Goal: Task Accomplishment & Management: Use online tool/utility

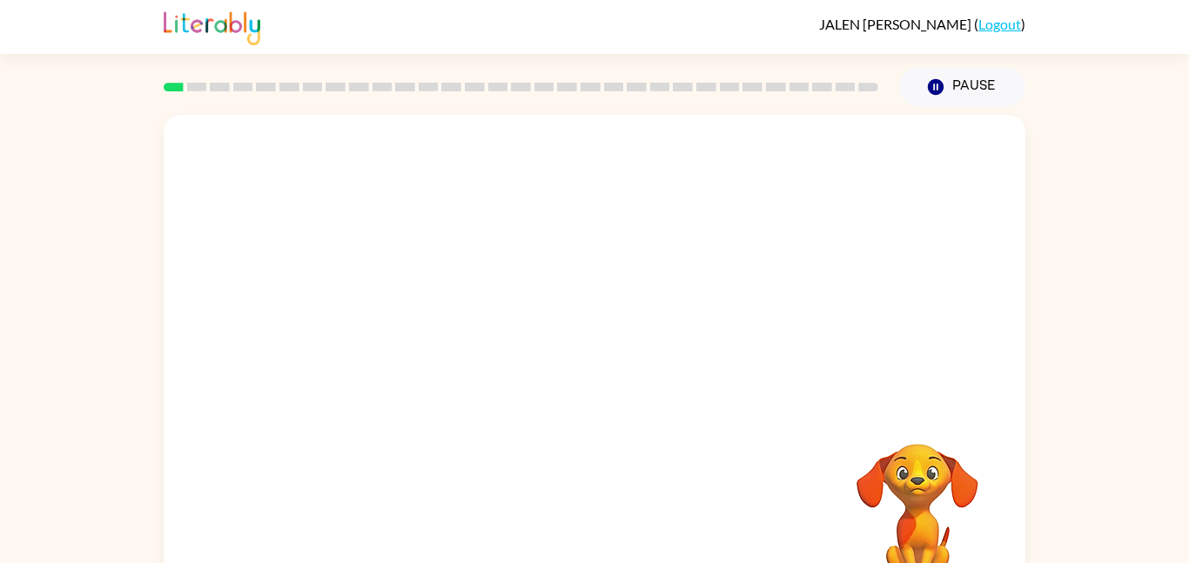
scroll to position [49, 0]
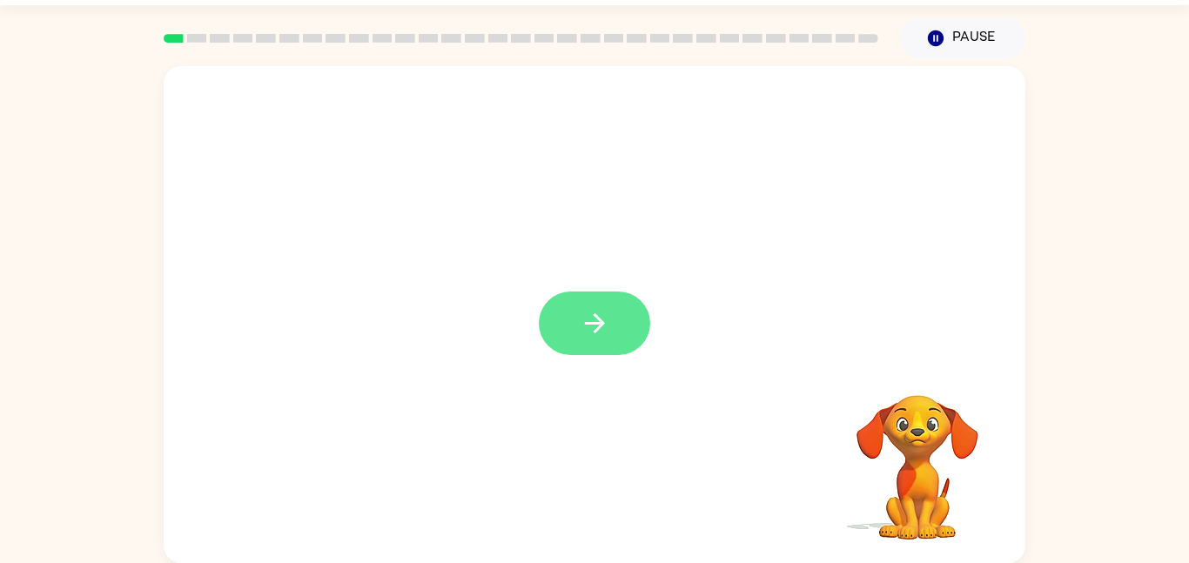
click at [610, 334] on button "button" at bounding box center [594, 324] width 111 height 64
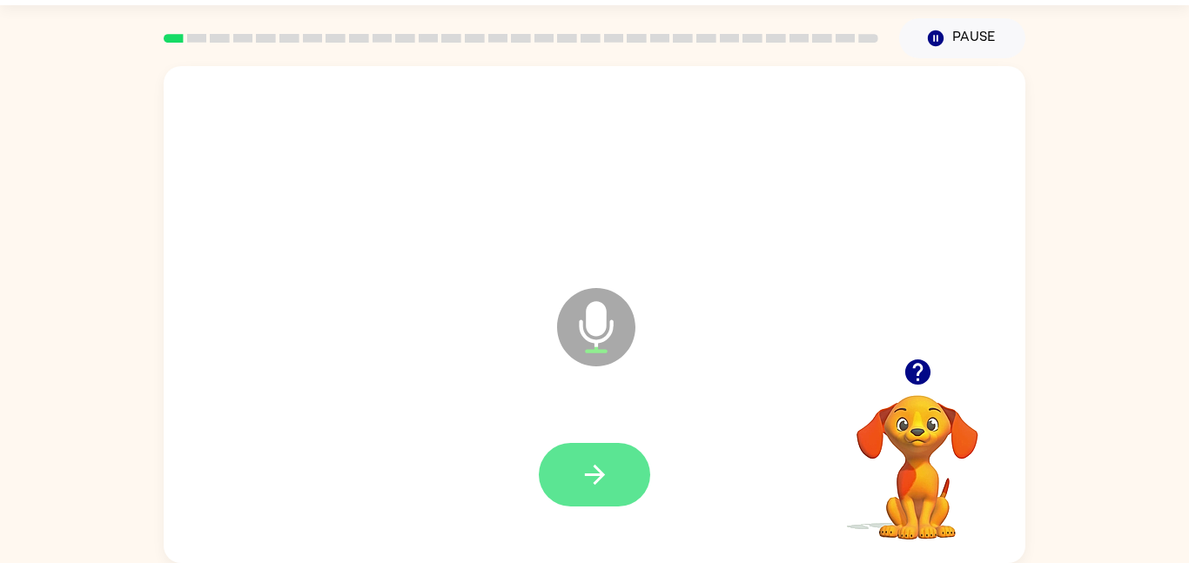
click at [638, 453] on button "button" at bounding box center [594, 475] width 111 height 64
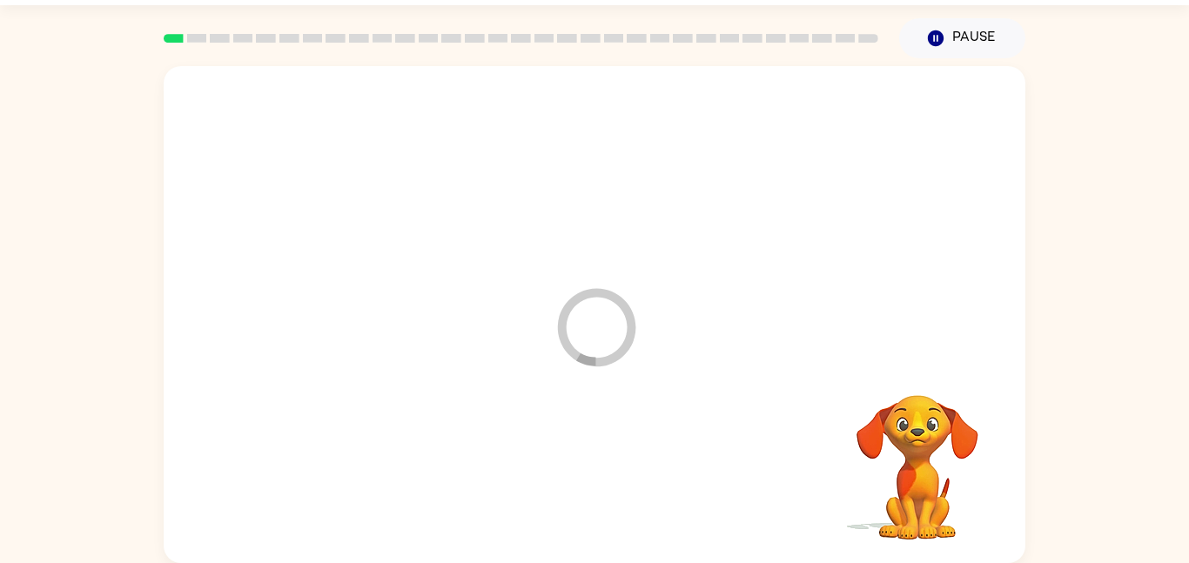
click at [603, 478] on div at bounding box center [594, 475] width 827 height 143
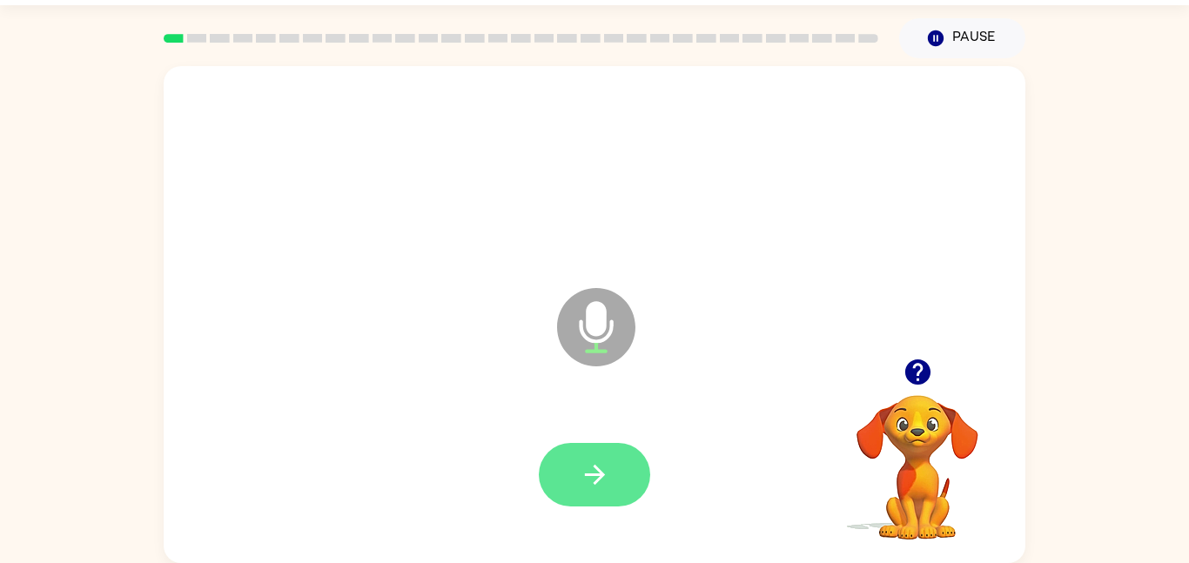
click at [641, 488] on button "button" at bounding box center [594, 475] width 111 height 64
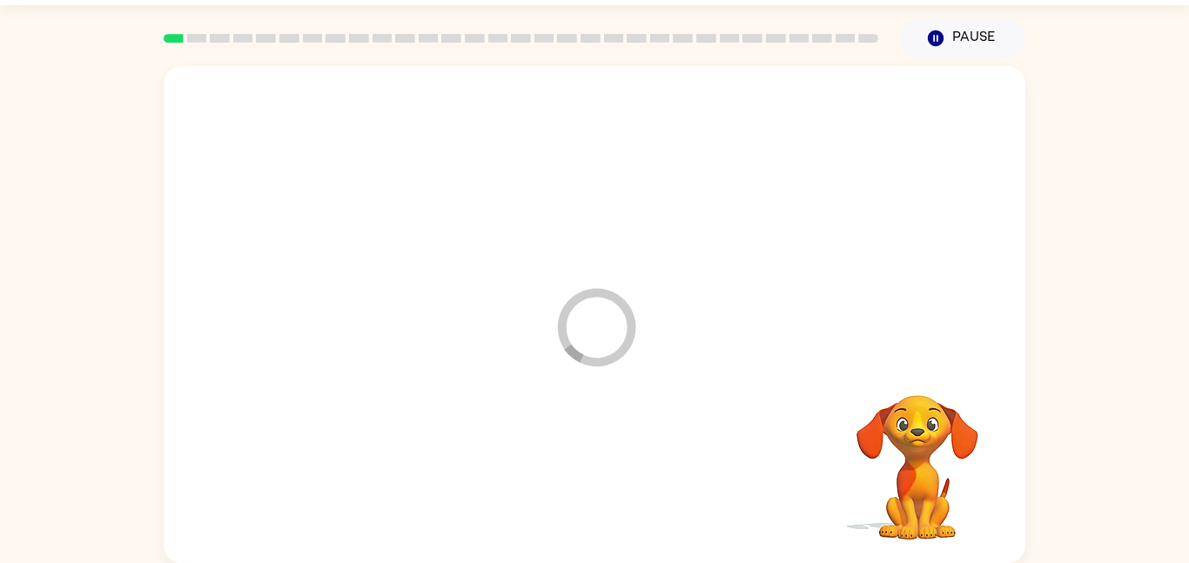
click at [621, 481] on div at bounding box center [594, 475] width 827 height 143
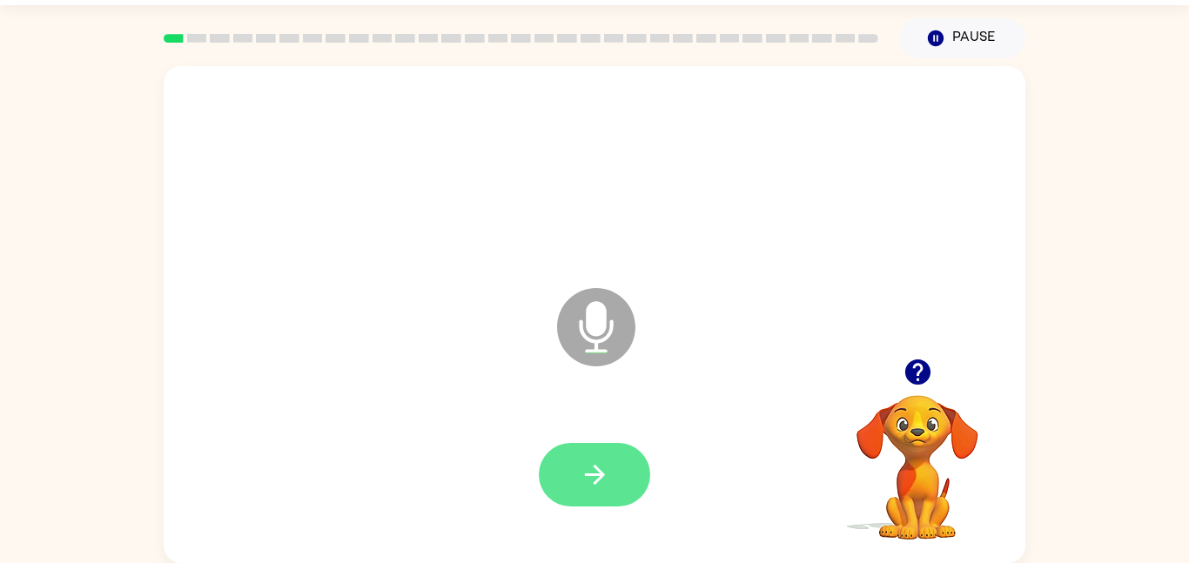
click at [622, 461] on button "button" at bounding box center [594, 475] width 111 height 64
click at [634, 473] on button "button" at bounding box center [594, 475] width 111 height 64
click at [632, 488] on button "button" at bounding box center [594, 475] width 111 height 64
click at [604, 480] on icon "button" at bounding box center [595, 475] width 30 height 30
click at [626, 464] on button "button" at bounding box center [594, 475] width 111 height 64
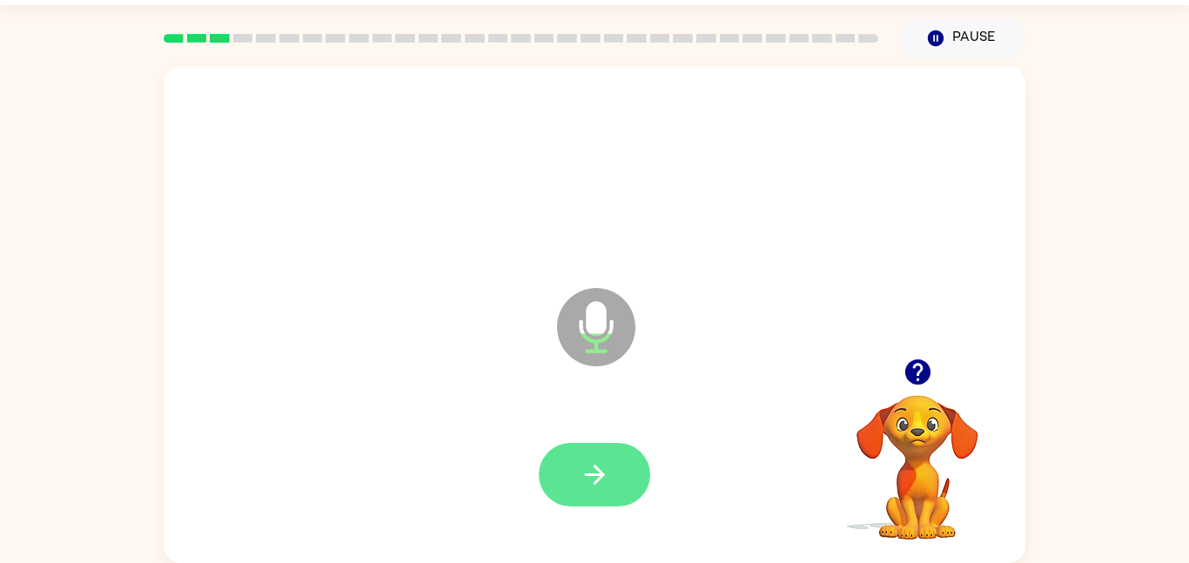
click at [607, 494] on button "button" at bounding box center [594, 475] width 111 height 64
click at [626, 473] on button "button" at bounding box center [594, 475] width 111 height 64
click at [637, 474] on button "button" at bounding box center [594, 475] width 111 height 64
click at [637, 486] on button "button" at bounding box center [594, 475] width 111 height 64
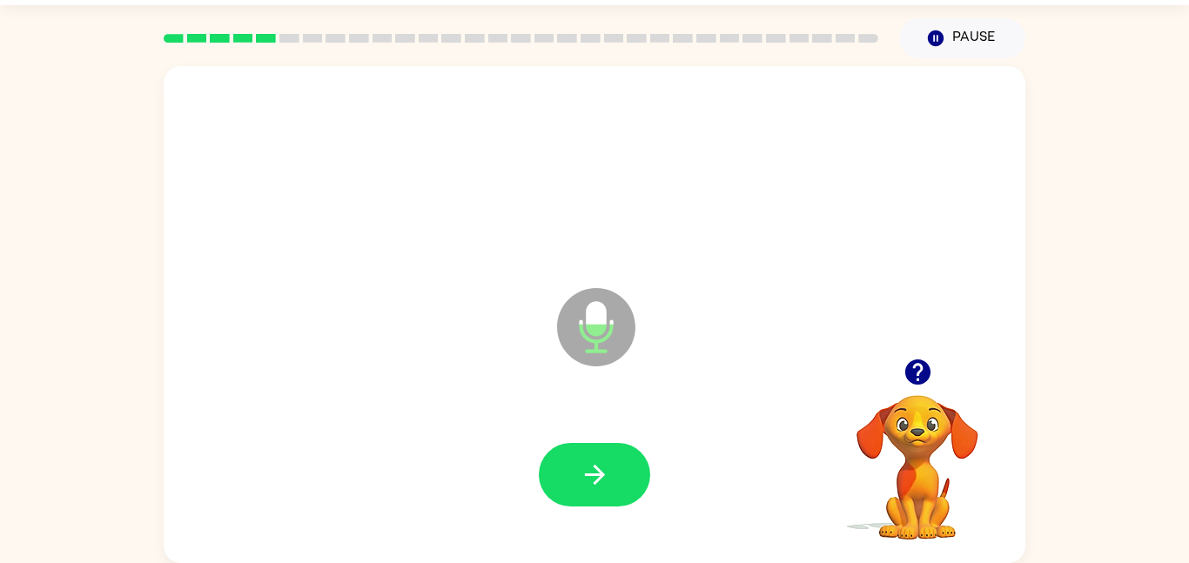
click at [645, 449] on div at bounding box center [594, 475] width 111 height 64
click at [595, 495] on button "button" at bounding box center [594, 475] width 111 height 64
click at [621, 461] on button "button" at bounding box center [594, 475] width 111 height 64
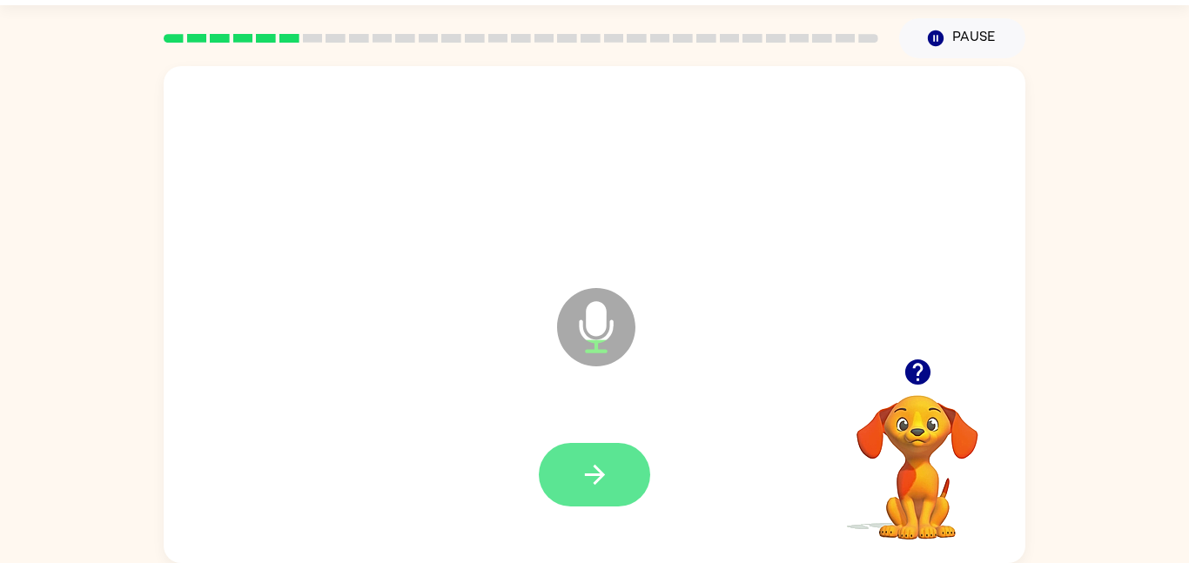
click at [597, 485] on icon "button" at bounding box center [595, 475] width 30 height 30
click at [613, 493] on button "button" at bounding box center [594, 475] width 111 height 64
click at [607, 490] on button "button" at bounding box center [594, 475] width 111 height 64
click at [620, 471] on button "button" at bounding box center [594, 475] width 111 height 64
click at [613, 489] on button "button" at bounding box center [594, 475] width 111 height 64
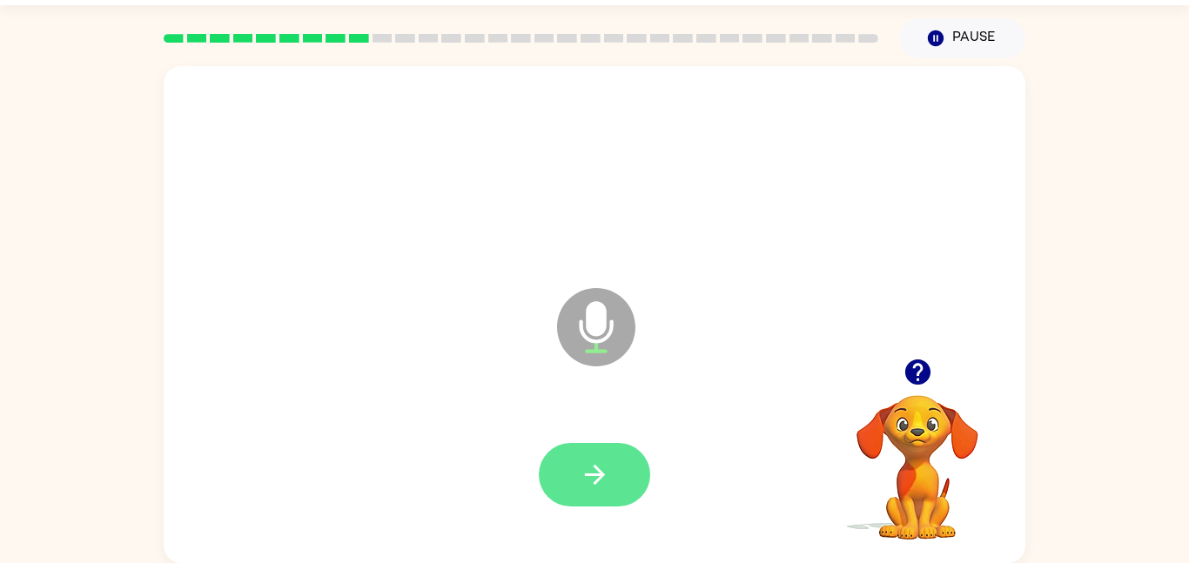
click at [632, 471] on button "button" at bounding box center [594, 475] width 111 height 64
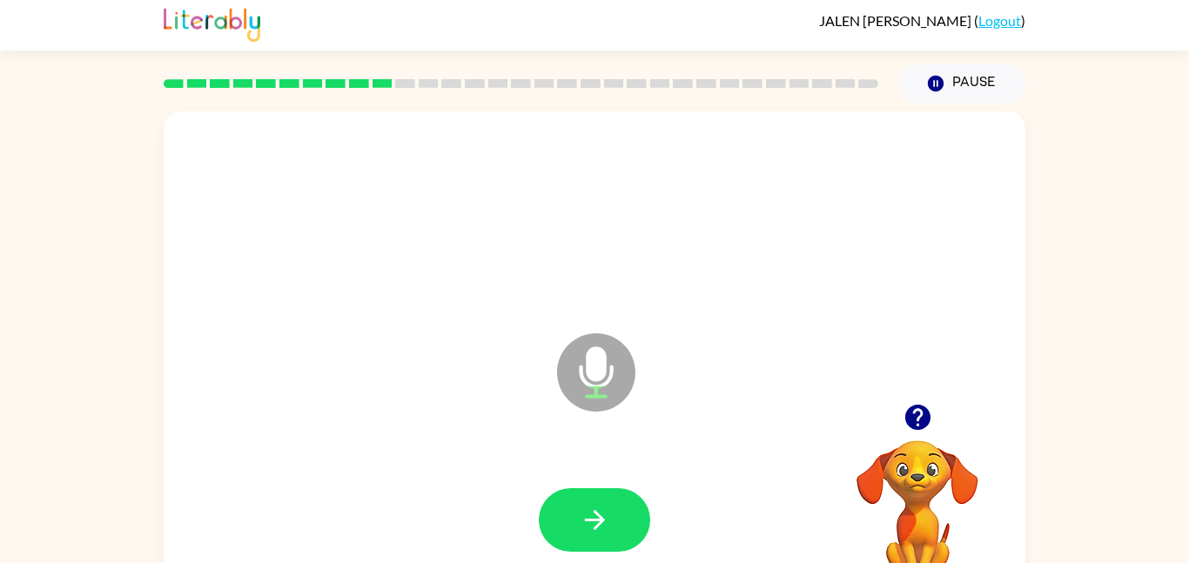
scroll to position [0, 0]
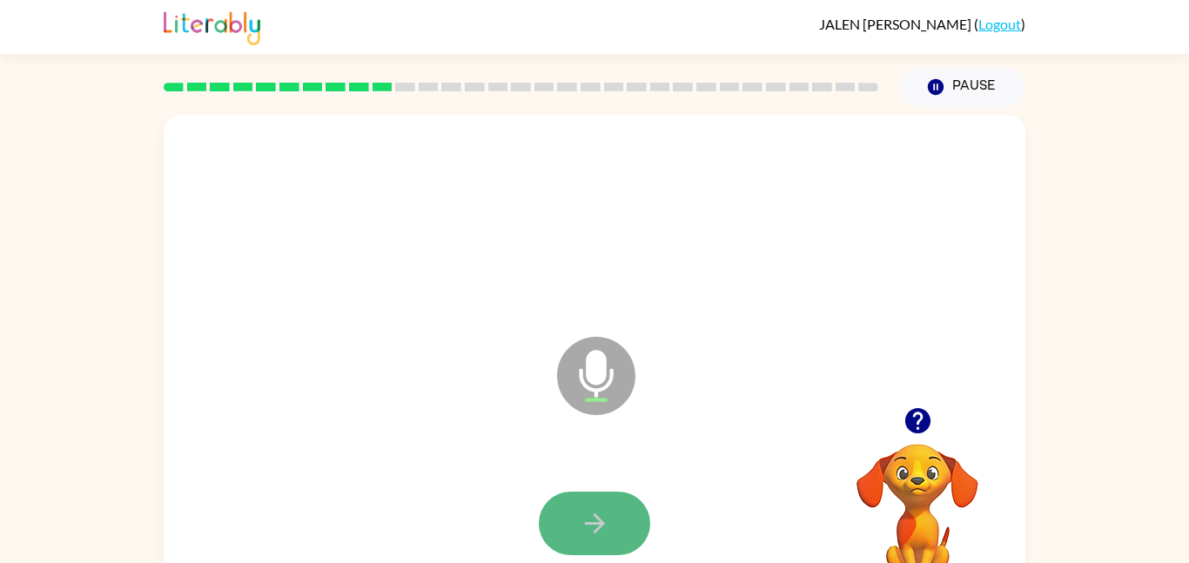
click at [596, 507] on button "button" at bounding box center [594, 524] width 111 height 64
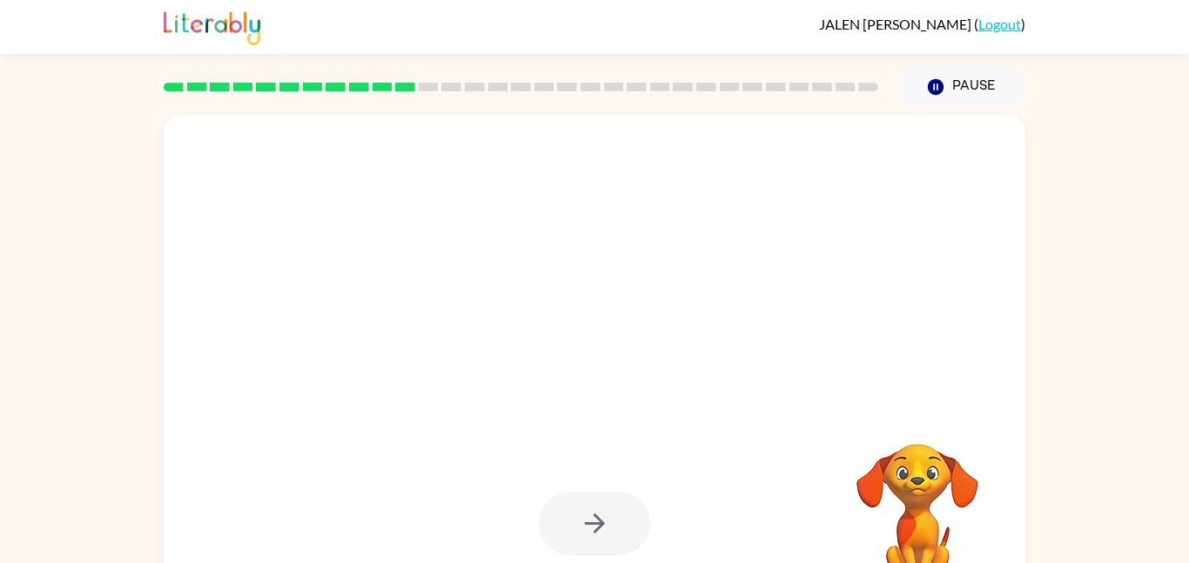
scroll to position [49, 0]
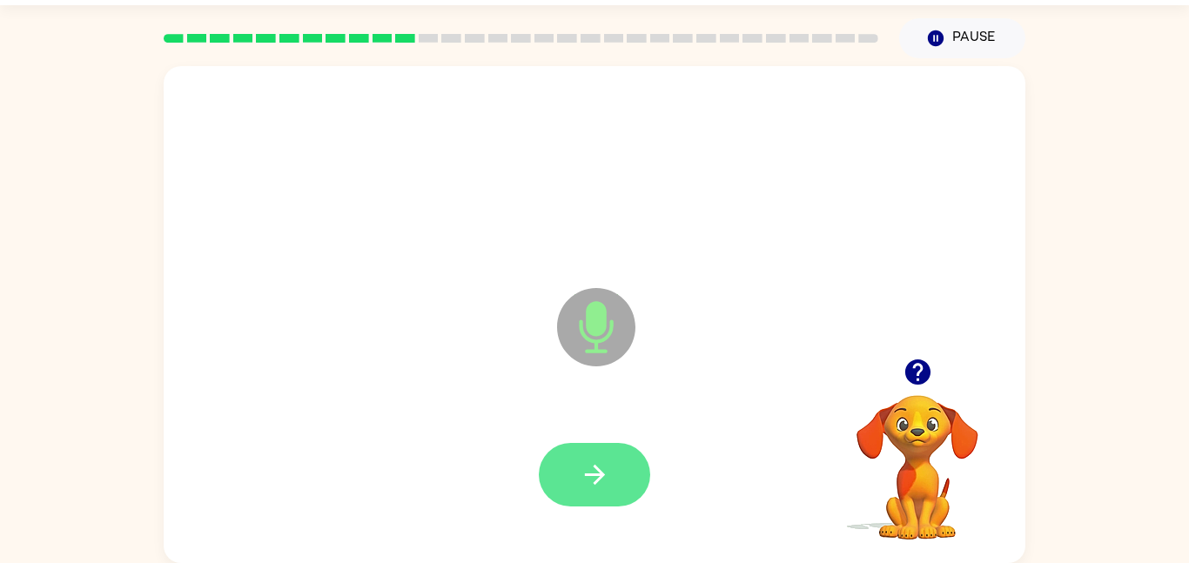
click at [619, 448] on button "button" at bounding box center [594, 475] width 111 height 64
click at [602, 450] on button "button" at bounding box center [594, 475] width 111 height 64
click at [634, 467] on button "button" at bounding box center [594, 475] width 111 height 64
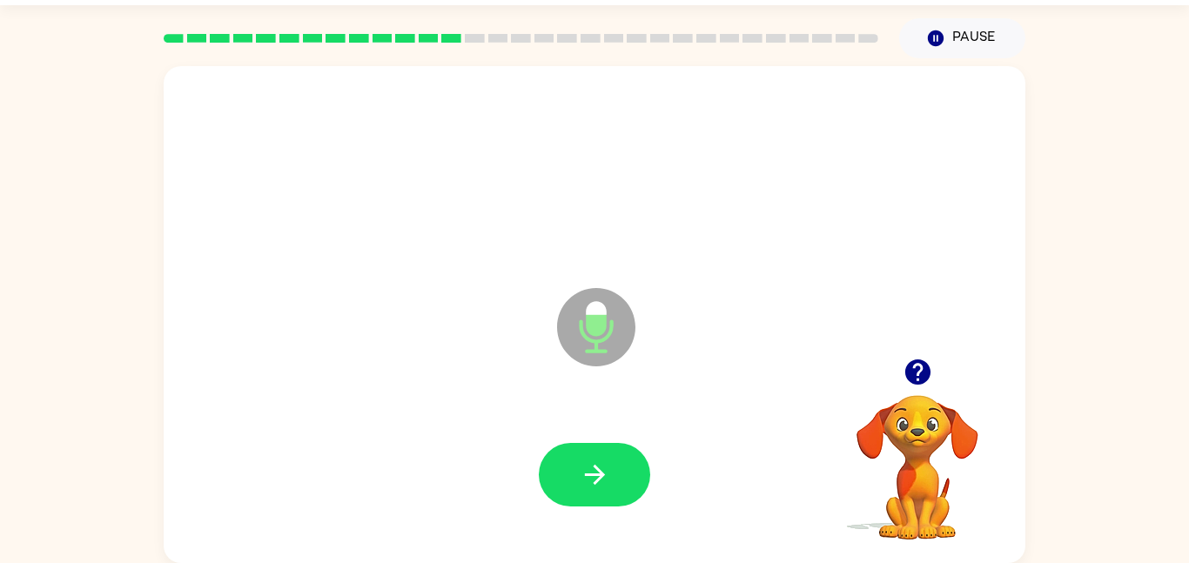
click at [623, 431] on div at bounding box center [594, 475] width 827 height 143
click at [609, 470] on icon "button" at bounding box center [595, 475] width 30 height 30
click at [597, 484] on icon "button" at bounding box center [595, 475] width 30 height 30
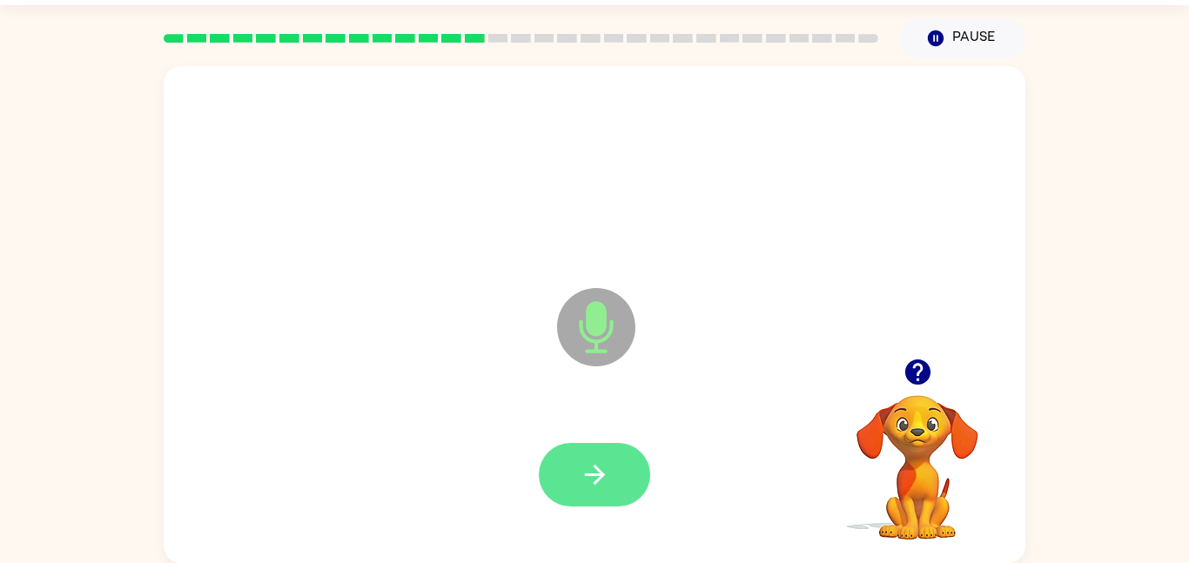
click at [614, 456] on button "button" at bounding box center [594, 475] width 111 height 64
click at [628, 495] on button "button" at bounding box center [594, 475] width 111 height 64
click at [623, 452] on button "button" at bounding box center [594, 475] width 111 height 64
click at [616, 485] on button "button" at bounding box center [594, 475] width 111 height 64
click at [596, 445] on button "button" at bounding box center [594, 475] width 111 height 64
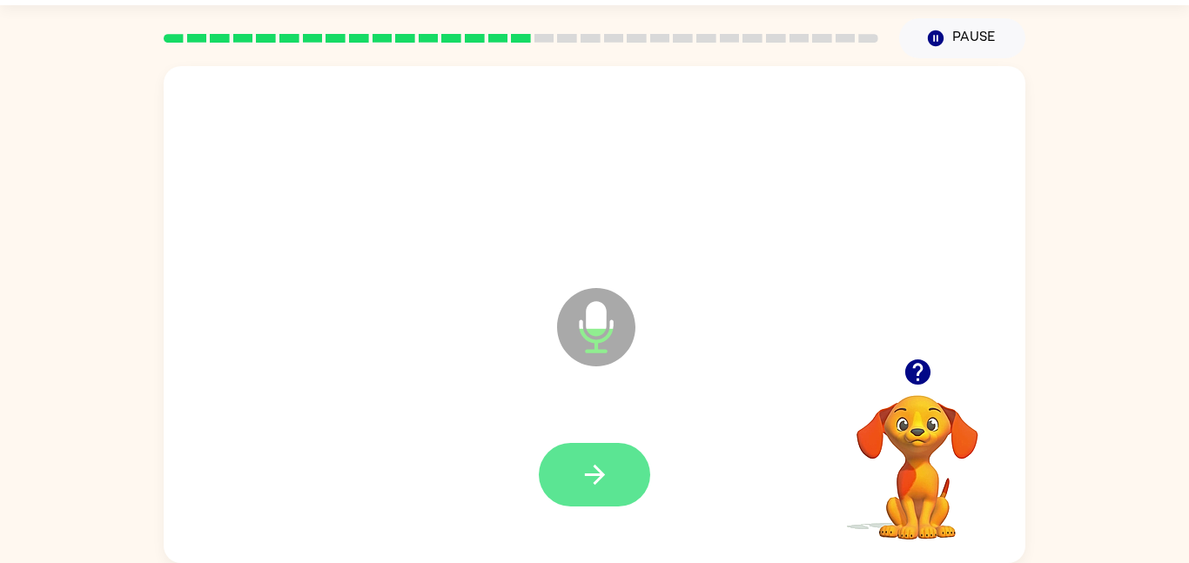
click at [610, 477] on button "button" at bounding box center [594, 475] width 111 height 64
click at [624, 466] on button "button" at bounding box center [594, 475] width 111 height 64
click at [620, 488] on button "button" at bounding box center [594, 475] width 111 height 64
click at [599, 481] on icon "button" at bounding box center [594, 475] width 20 height 20
click at [595, 458] on button "button" at bounding box center [594, 475] width 111 height 64
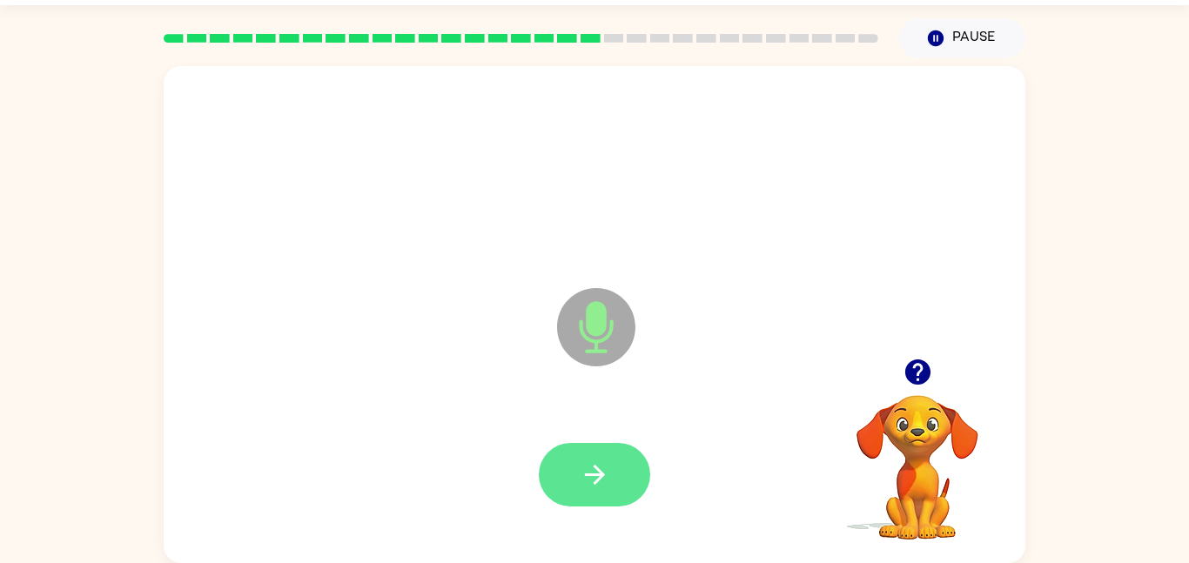
click at [614, 501] on button "button" at bounding box center [594, 475] width 111 height 64
click at [622, 486] on button "button" at bounding box center [594, 475] width 111 height 64
click at [614, 455] on button "button" at bounding box center [594, 475] width 111 height 64
click at [614, 459] on button "button" at bounding box center [594, 475] width 111 height 64
click at [635, 452] on button "button" at bounding box center [594, 475] width 111 height 64
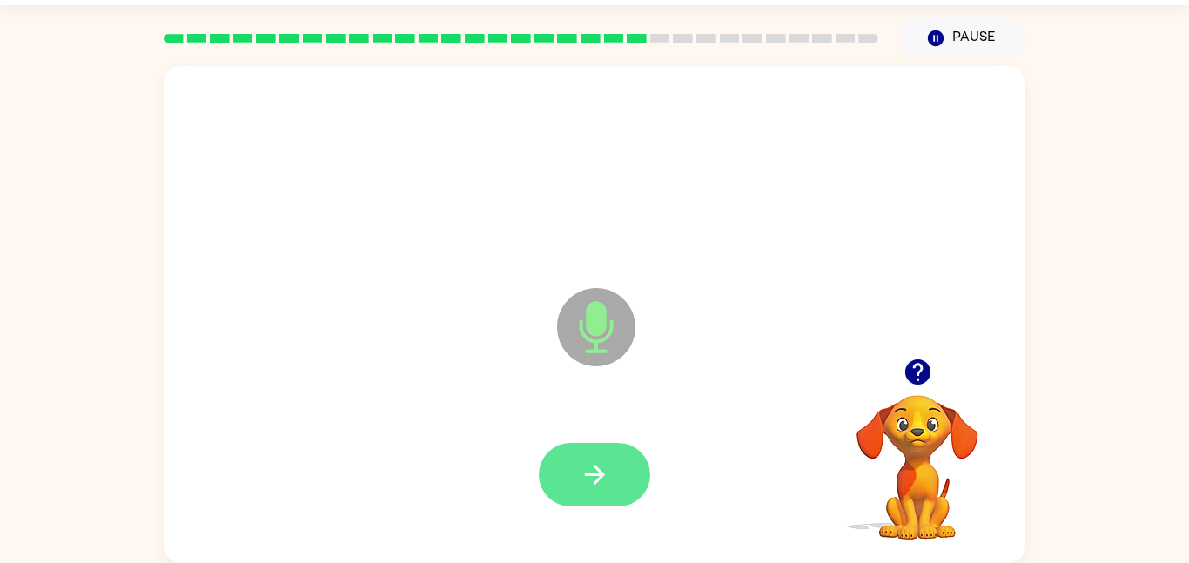
click at [600, 490] on button "button" at bounding box center [594, 475] width 111 height 64
click at [602, 479] on icon "button" at bounding box center [595, 475] width 30 height 30
click at [623, 475] on button "button" at bounding box center [594, 475] width 111 height 64
click at [601, 476] on icon "button" at bounding box center [594, 475] width 20 height 20
click at [631, 459] on button "button" at bounding box center [594, 475] width 111 height 64
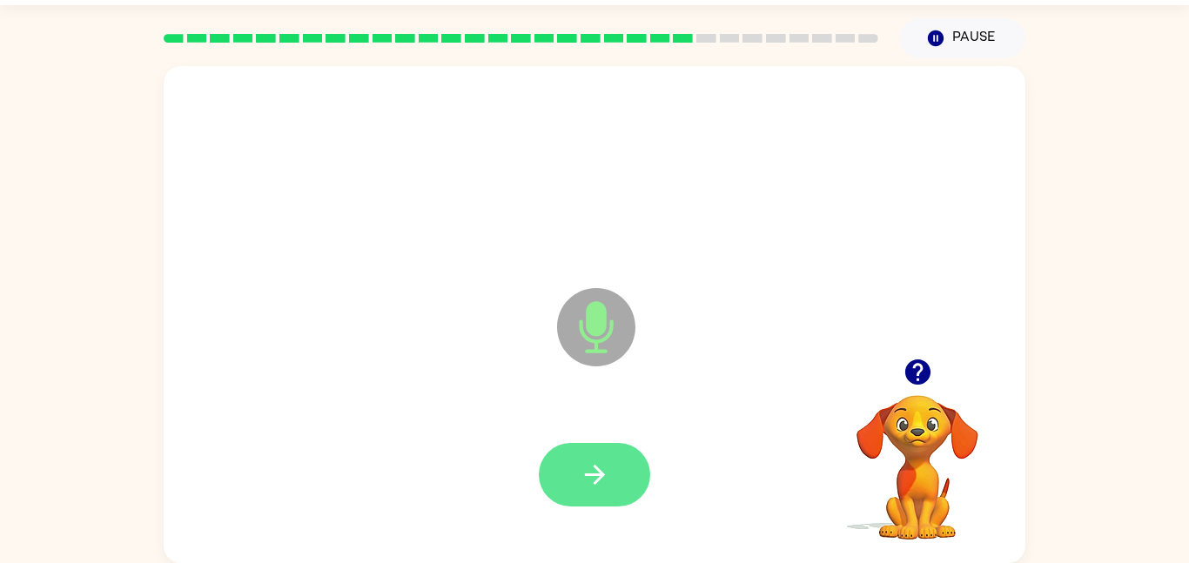
click at [591, 484] on icon "button" at bounding box center [595, 475] width 30 height 30
click at [636, 456] on button "button" at bounding box center [594, 475] width 111 height 64
click at [635, 474] on button "button" at bounding box center [594, 475] width 111 height 64
click at [610, 473] on button "button" at bounding box center [594, 475] width 111 height 64
click at [616, 505] on button "button" at bounding box center [594, 475] width 111 height 64
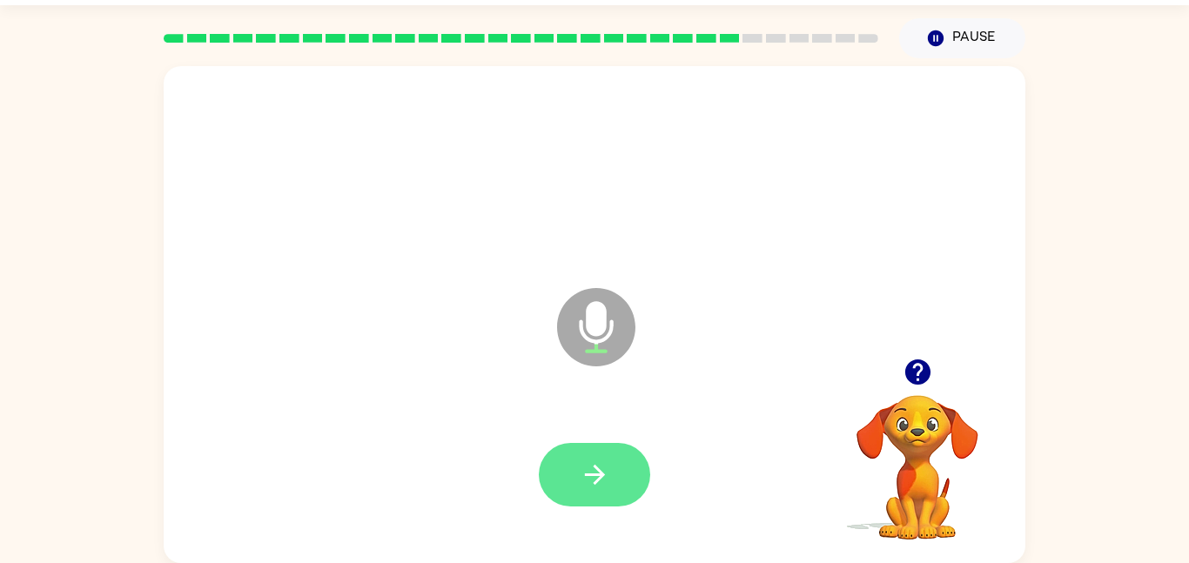
click at [605, 467] on icon "button" at bounding box center [595, 475] width 30 height 30
click at [638, 488] on button "button" at bounding box center [594, 475] width 111 height 64
click at [594, 480] on icon "button" at bounding box center [595, 475] width 30 height 30
click at [606, 488] on icon "button" at bounding box center [595, 475] width 30 height 30
click at [611, 461] on button "button" at bounding box center [594, 475] width 111 height 64
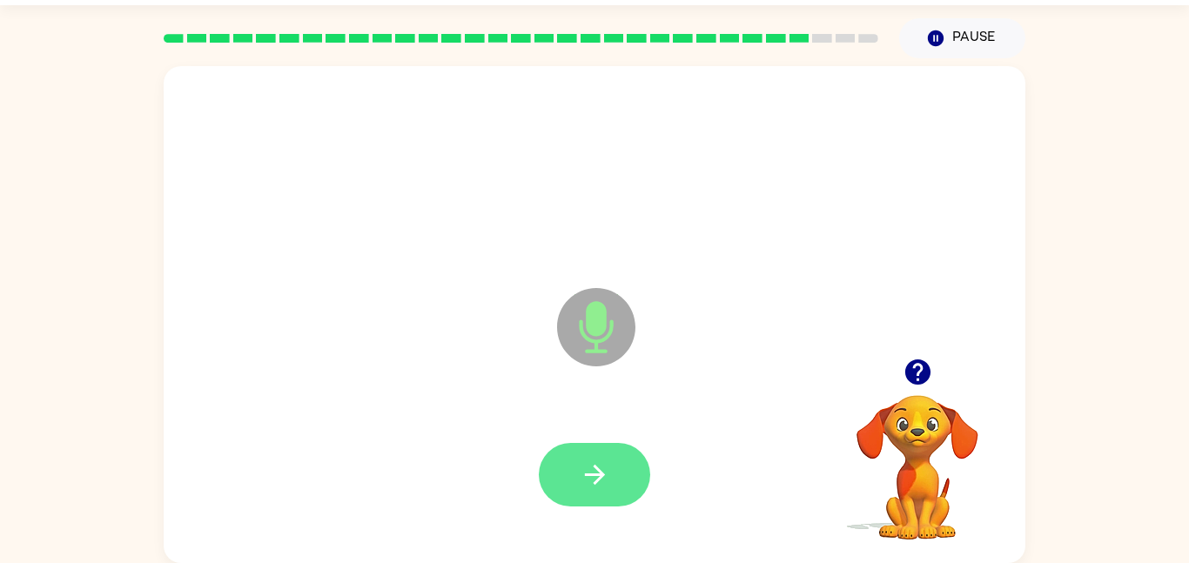
click at [603, 474] on icon "button" at bounding box center [594, 475] width 20 height 20
click at [605, 475] on icon "button" at bounding box center [595, 475] width 30 height 30
click at [596, 468] on icon "button" at bounding box center [594, 475] width 20 height 20
click at [627, 461] on button "button" at bounding box center [594, 475] width 111 height 64
click at [609, 481] on icon "button" at bounding box center [595, 475] width 30 height 30
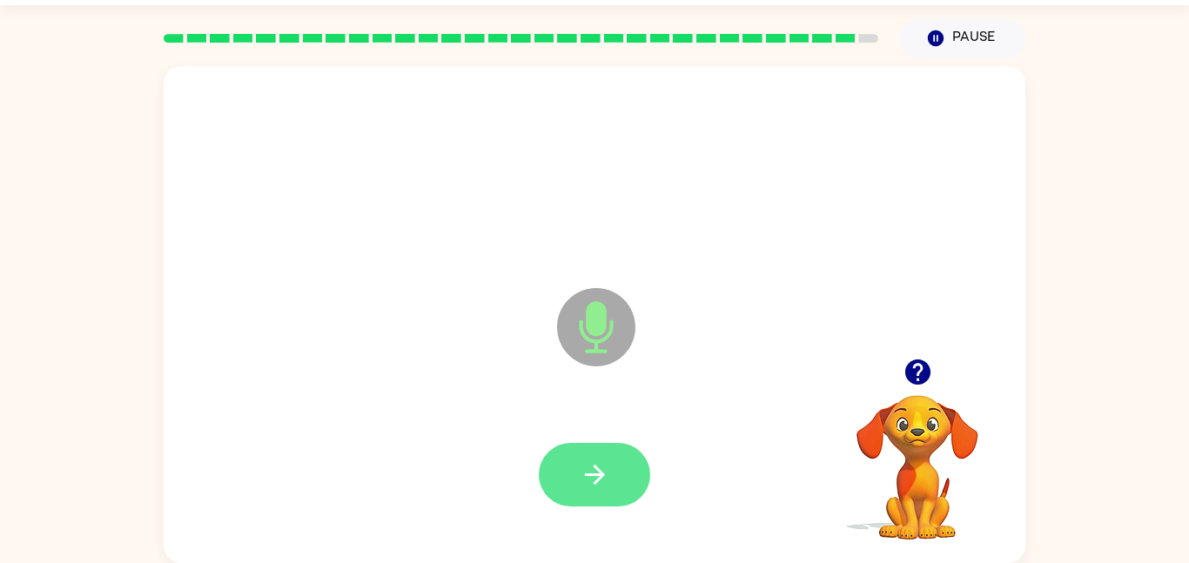
click at [609, 477] on icon "button" at bounding box center [595, 475] width 30 height 30
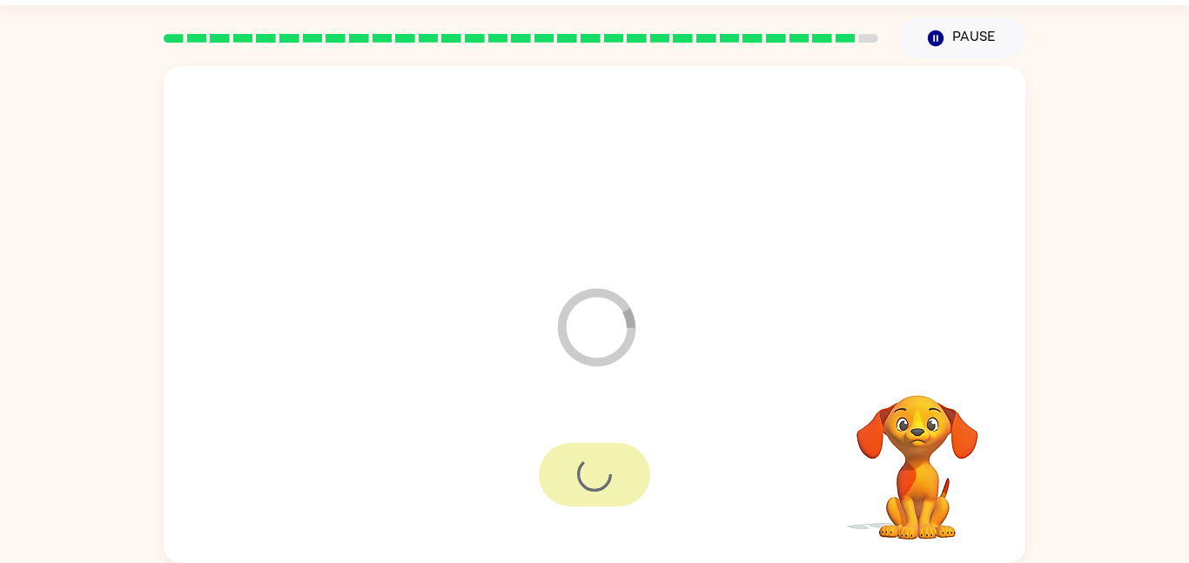
scroll to position [17, 0]
